Goal: Task Accomplishment & Management: Use online tool/utility

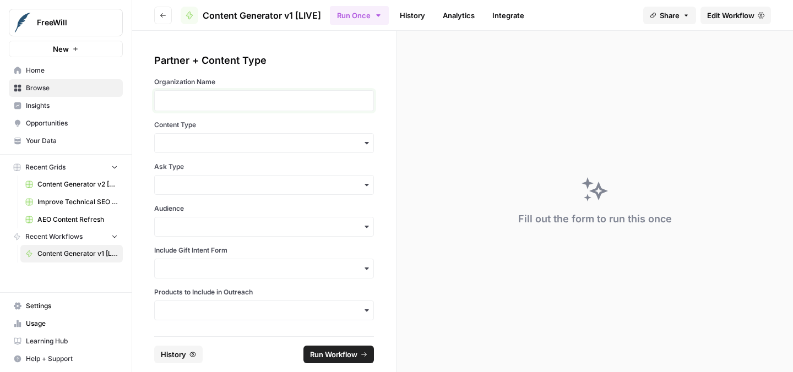
drag, startPoint x: 235, startPoint y: 100, endPoint x: 257, endPoint y: 105, distance: 22.0
click at [235, 100] on p at bounding box center [263, 100] width 205 height 11
click at [261, 148] on input "Content Type" at bounding box center [263, 143] width 205 height 11
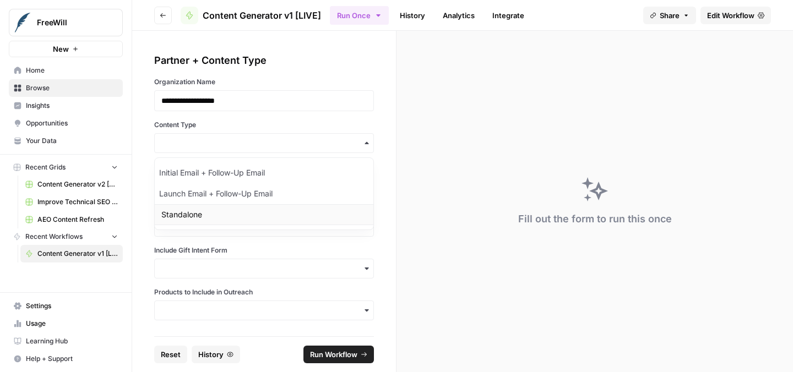
click at [252, 209] on div "Standalone" at bounding box center [264, 214] width 219 height 21
click at [245, 195] on div "**********" at bounding box center [264, 187] width 220 height 268
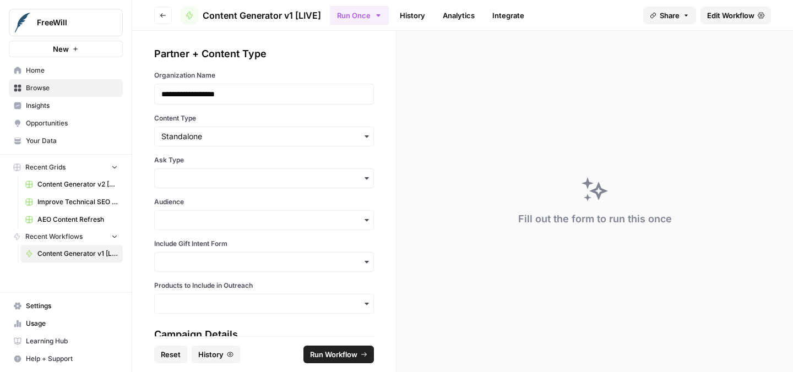
drag, startPoint x: 247, startPoint y: 190, endPoint x: 248, endPoint y: 185, distance: 5.5
click at [247, 190] on div "**********" at bounding box center [264, 180] width 220 height 268
click at [248, 184] on div "button" at bounding box center [264, 180] width 220 height 20
click at [243, 222] on div "Soft Ask" at bounding box center [264, 229] width 219 height 21
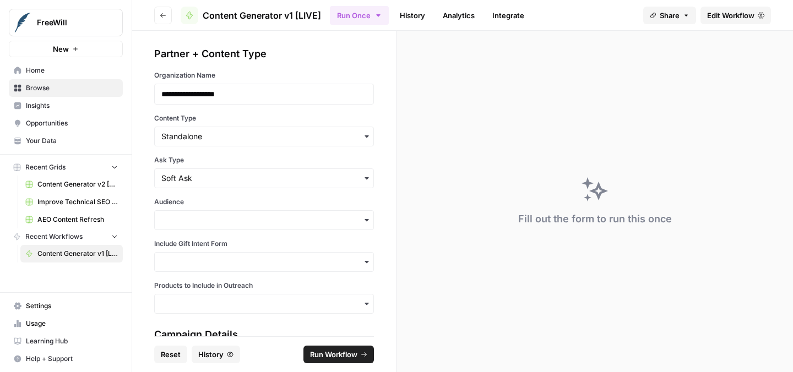
click at [241, 236] on div "**********" at bounding box center [264, 180] width 220 height 268
click at [242, 222] on input "Audience" at bounding box center [263, 220] width 205 height 11
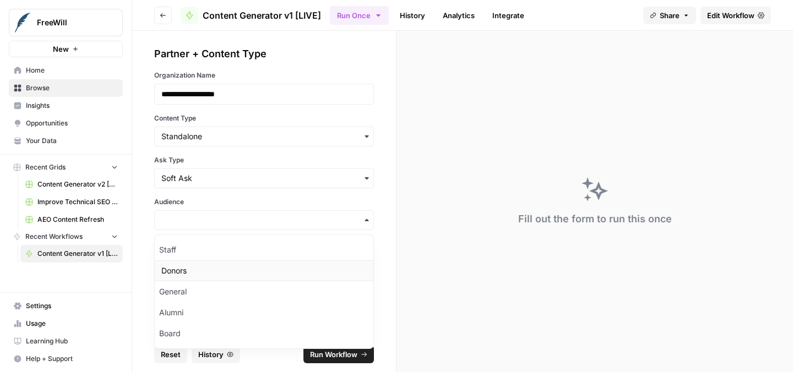
click at [239, 276] on div "Donors" at bounding box center [264, 270] width 219 height 21
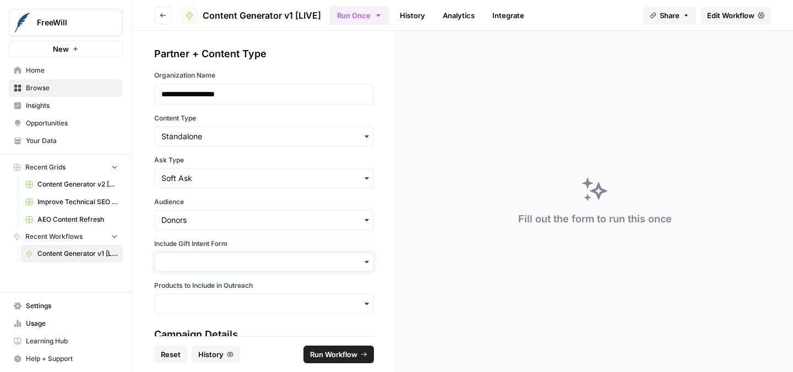
click at [238, 263] on input "Include Gift Intent Form" at bounding box center [263, 262] width 205 height 11
click at [229, 295] on div "Yes" at bounding box center [264, 291] width 219 height 21
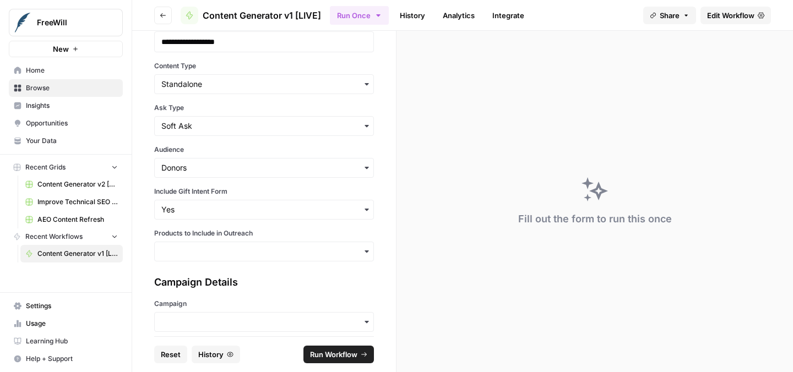
click at [230, 315] on div "button" at bounding box center [264, 322] width 220 height 20
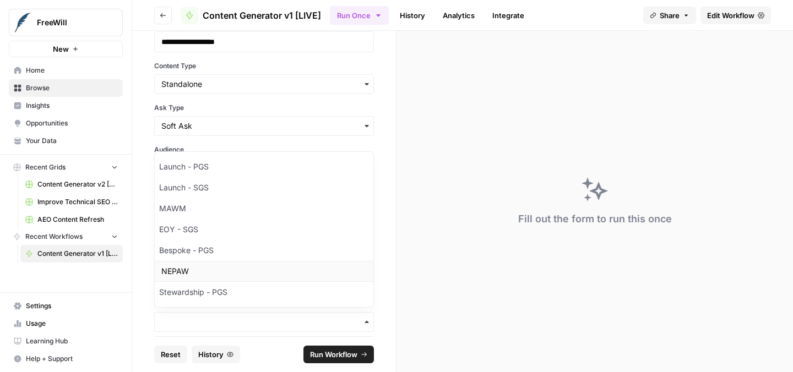
click at [215, 265] on div "NEPAW" at bounding box center [264, 271] width 219 height 21
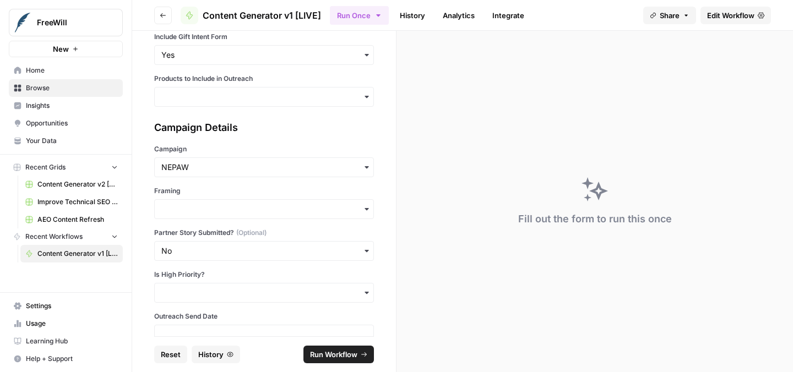
scroll to position [225, 0]
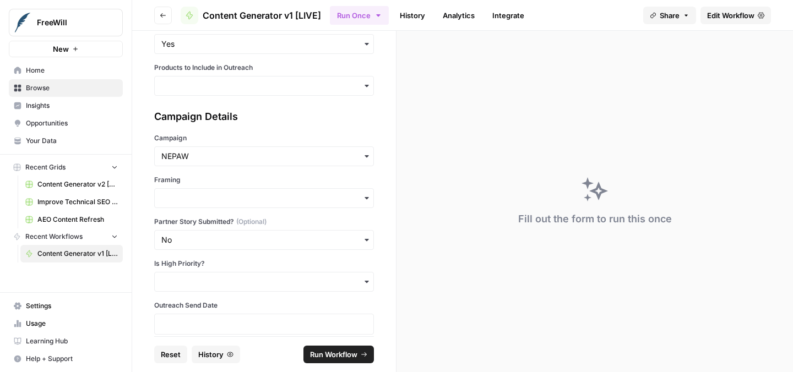
click at [212, 190] on div "button" at bounding box center [264, 198] width 220 height 20
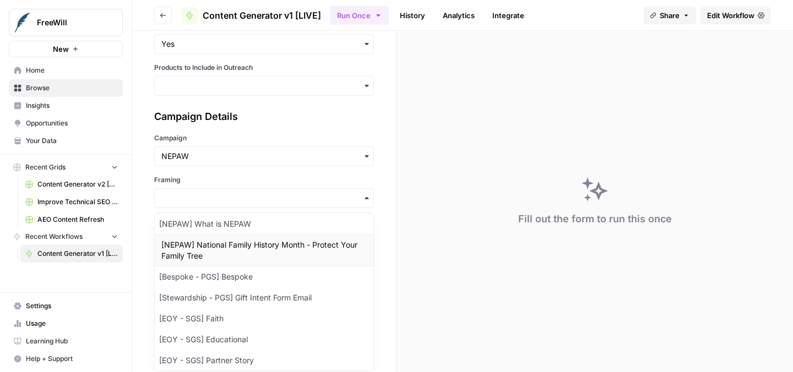
scroll to position [170, 0]
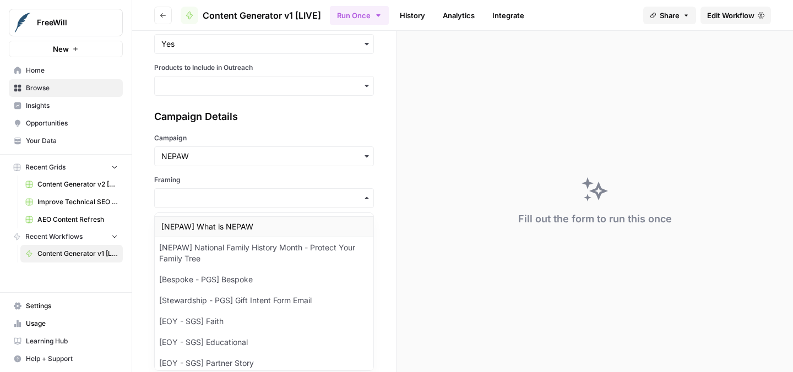
click at [237, 227] on div "[NEPAW] What is NEPAW" at bounding box center [264, 226] width 219 height 21
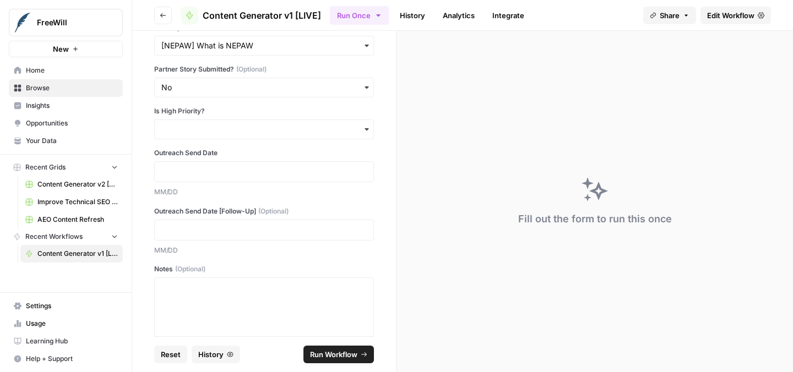
scroll to position [390, 0]
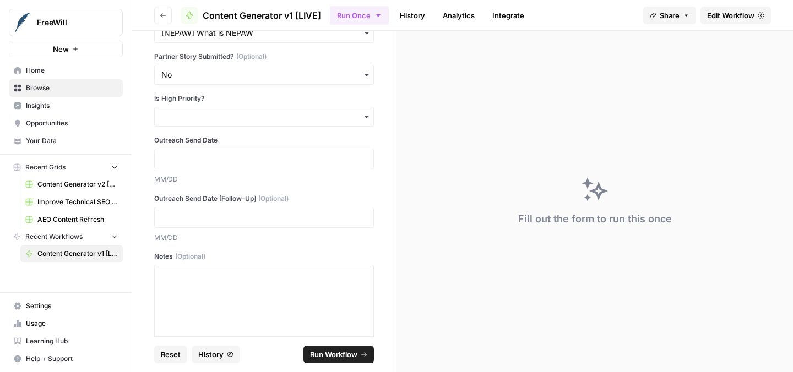
click at [248, 168] on div at bounding box center [264, 159] width 220 height 21
click at [248, 160] on p at bounding box center [263, 159] width 205 height 11
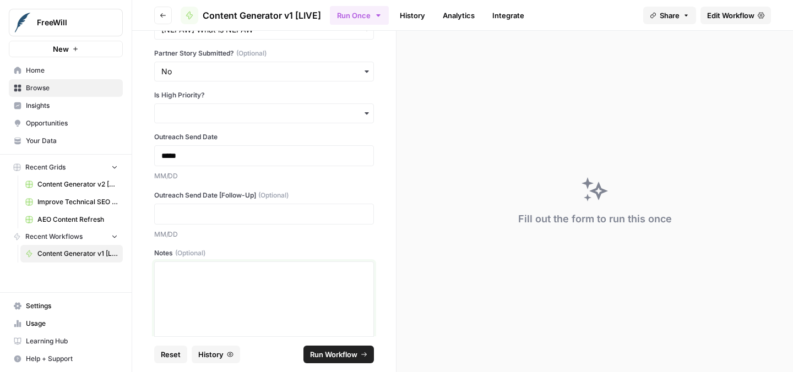
scroll to position [394, 0]
drag, startPoint x: 236, startPoint y: 275, endPoint x: 319, endPoint y: 286, distance: 84.4
click at [236, 275] on p at bounding box center [263, 270] width 205 height 11
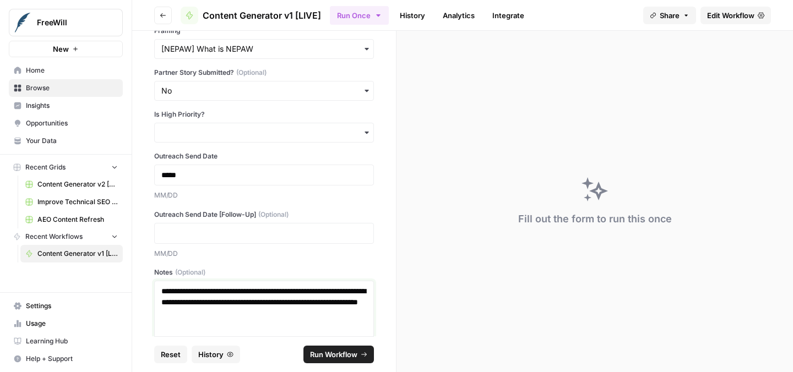
scroll to position [429, 0]
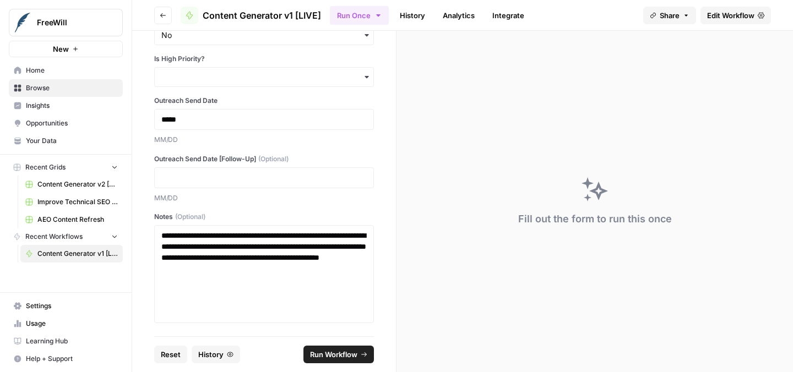
click at [345, 351] on span "Run Workflow" at bounding box center [333, 354] width 47 height 11
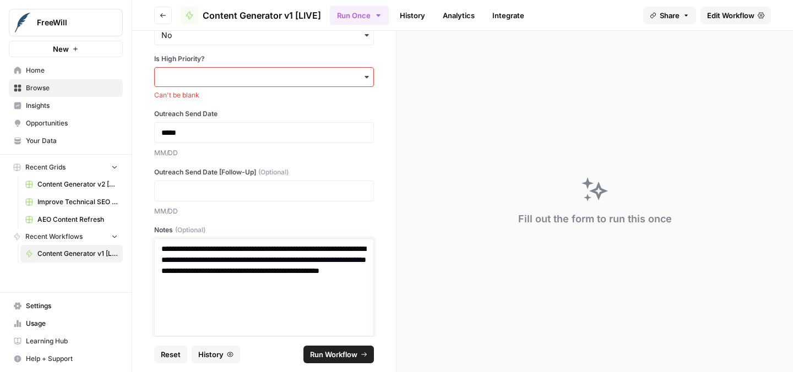
click at [308, 269] on p "**********" at bounding box center [263, 265] width 205 height 44
click at [339, 355] on span "Run Workflow" at bounding box center [333, 354] width 47 height 11
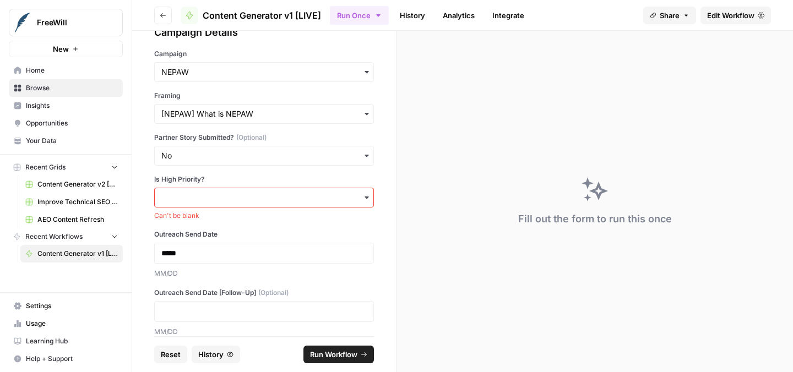
scroll to position [206, 0]
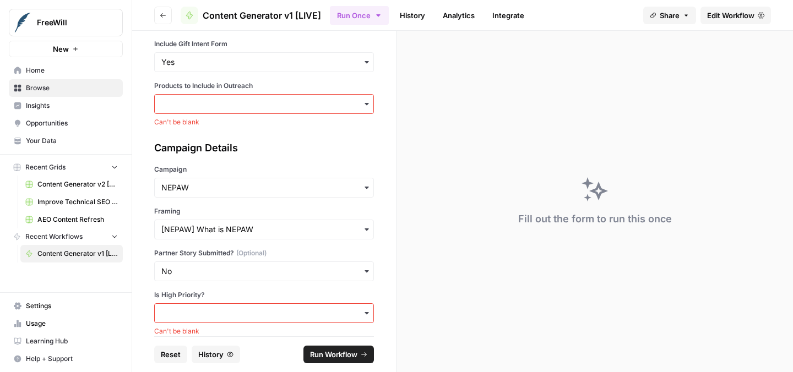
click at [268, 319] on div "button" at bounding box center [264, 313] width 220 height 20
click at [260, 266] on div "Yes" at bounding box center [264, 262] width 219 height 21
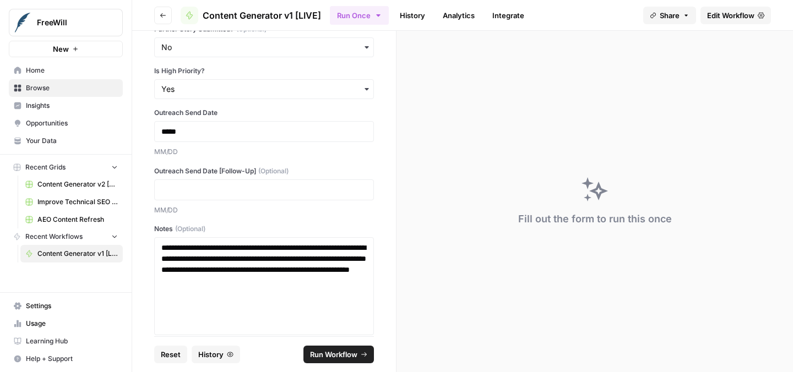
scroll to position [443, 0]
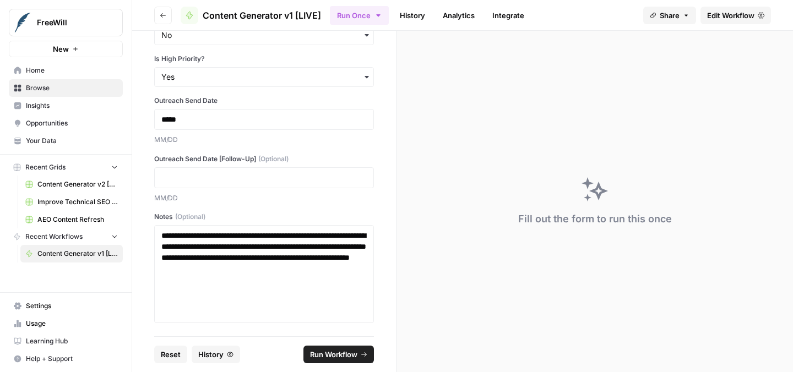
click at [329, 352] on span "Run Workflow" at bounding box center [333, 354] width 47 height 11
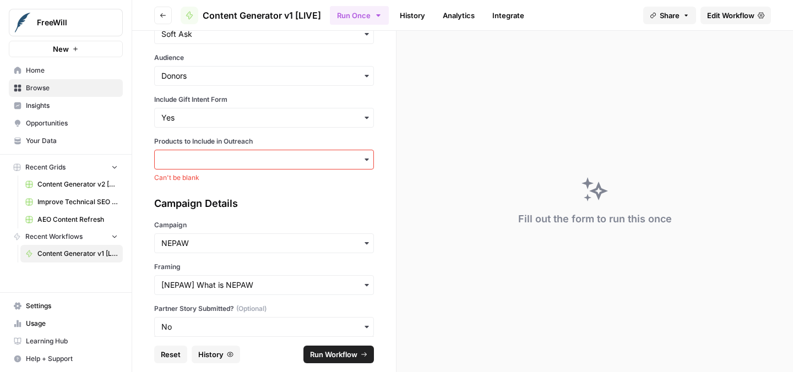
scroll to position [139, 0]
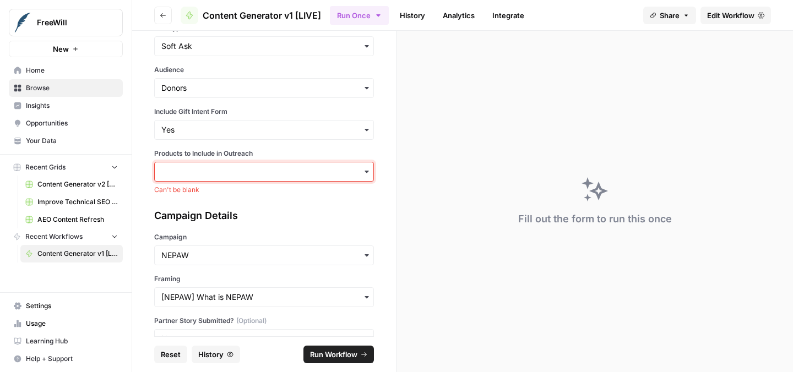
click at [248, 168] on input "Products to Include in Outreach" at bounding box center [263, 171] width 205 height 11
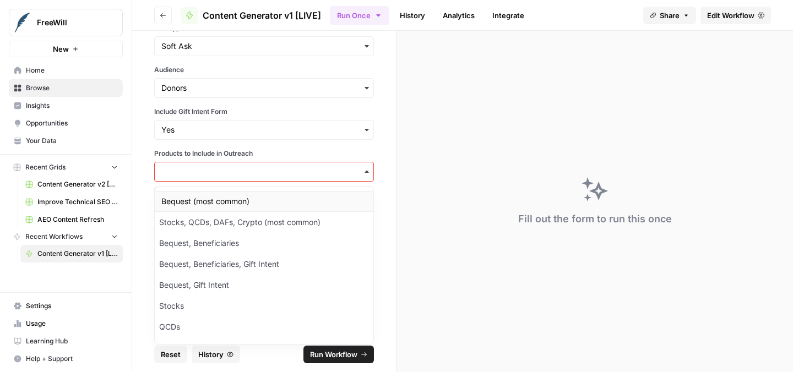
click at [251, 194] on div "Bequest (most common)" at bounding box center [264, 201] width 219 height 21
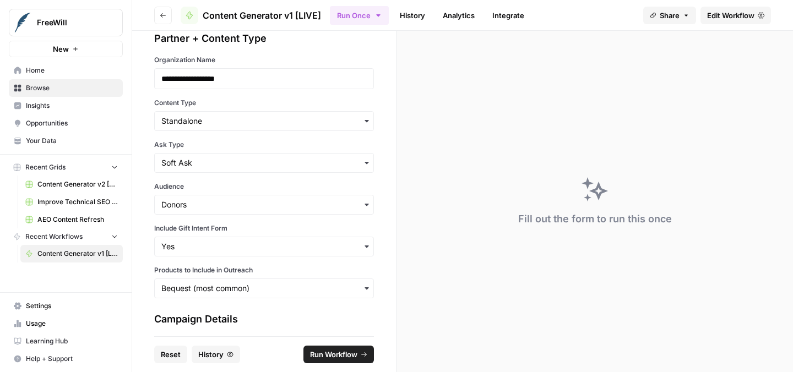
scroll to position [24, 0]
click at [328, 350] on span "Run Workflow" at bounding box center [333, 354] width 47 height 11
